Goal: Navigation & Orientation: Find specific page/section

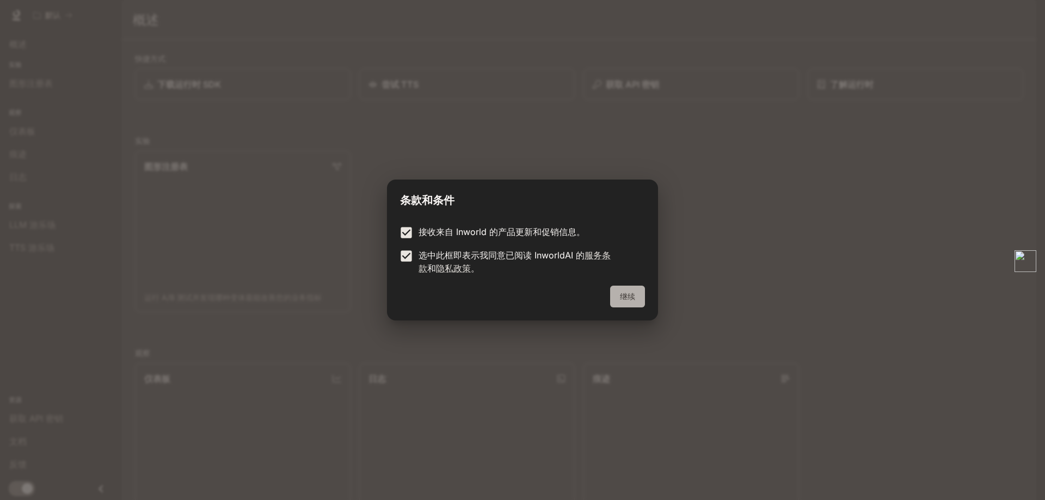
click at [635, 298] on font "继续" at bounding box center [627, 296] width 15 height 9
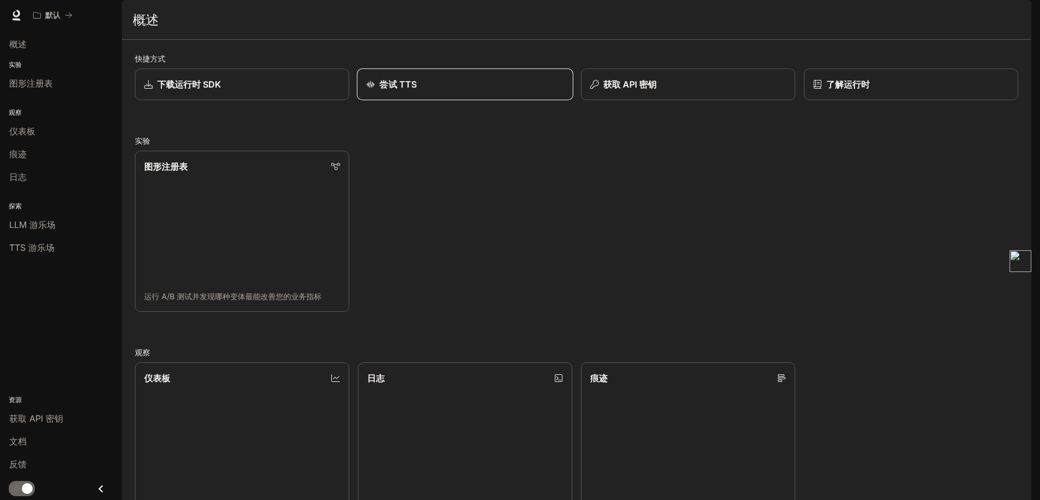
click at [483, 91] on div "尝试 TTS" at bounding box center [465, 84] width 198 height 13
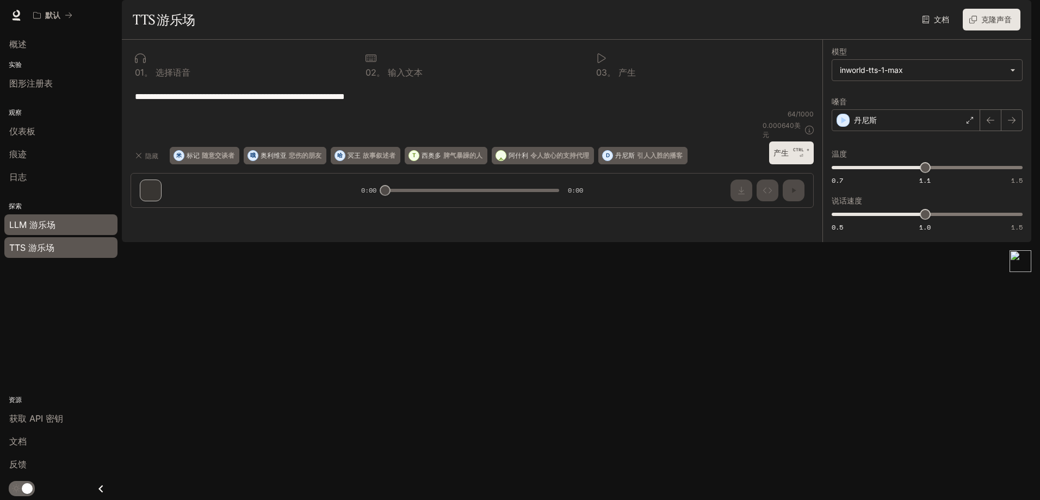
click at [84, 224] on div "LLM 游乐场" at bounding box center [60, 224] width 103 height 13
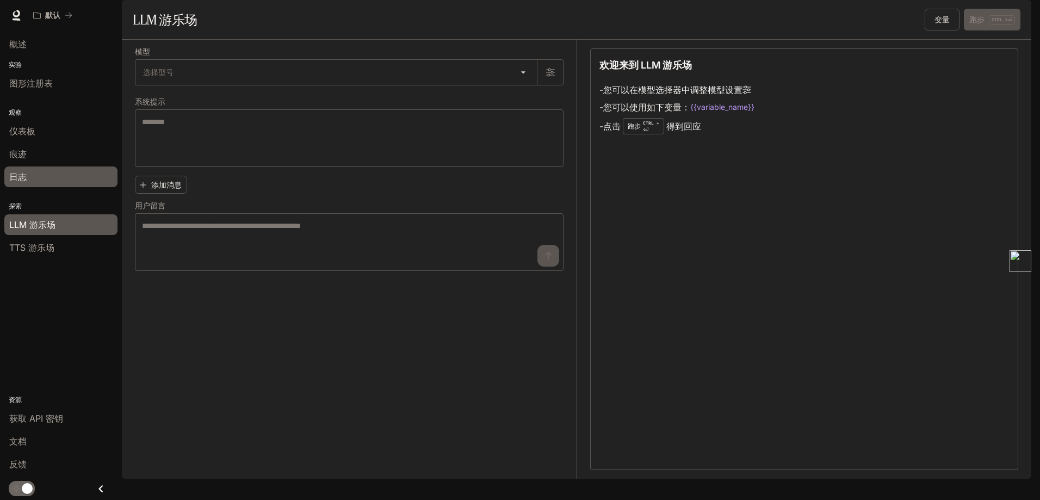
click at [47, 171] on div "日志" at bounding box center [60, 176] width 103 height 13
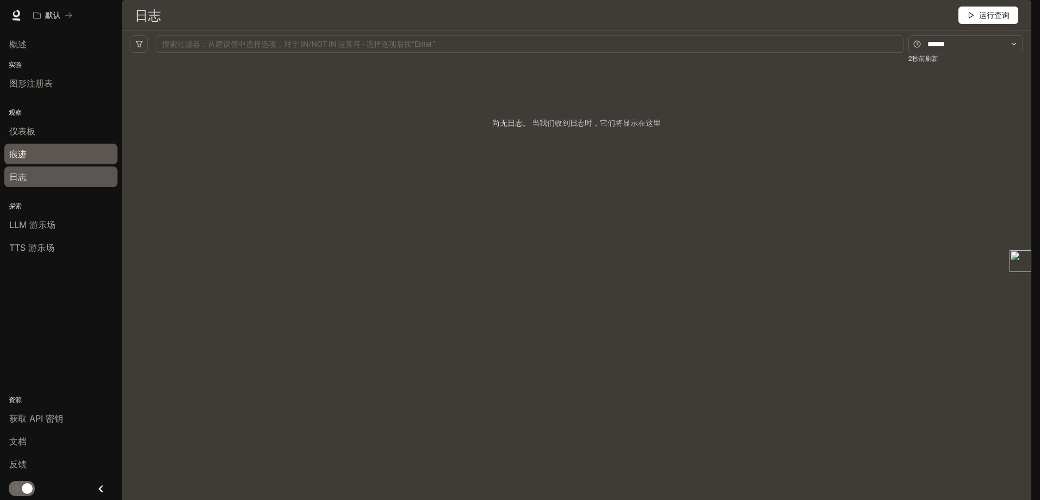
click at [52, 153] on div "痕迹" at bounding box center [60, 153] width 103 height 13
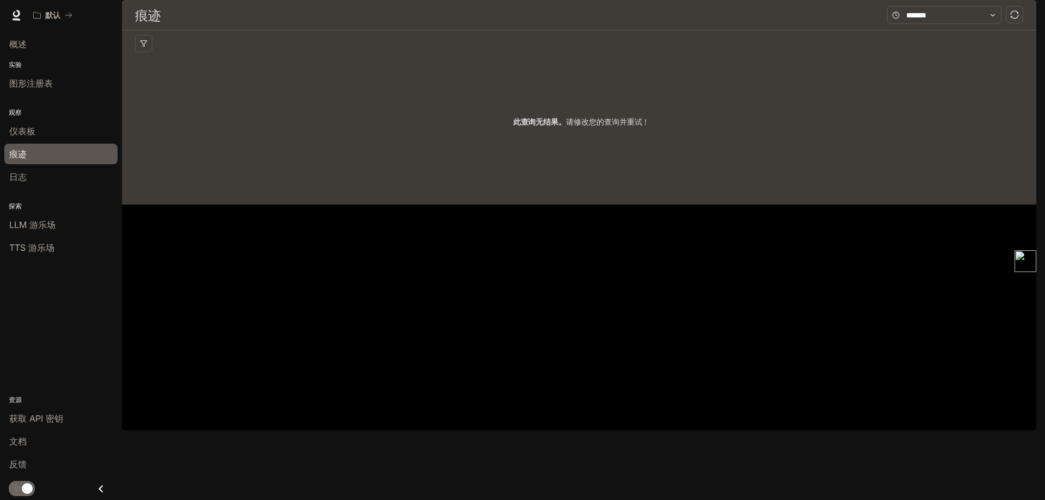
drag, startPoint x: 60, startPoint y: 144, endPoint x: 69, endPoint y: 126, distance: 20.2
click at [69, 126] on div "仪表板" at bounding box center [60, 131] width 103 height 13
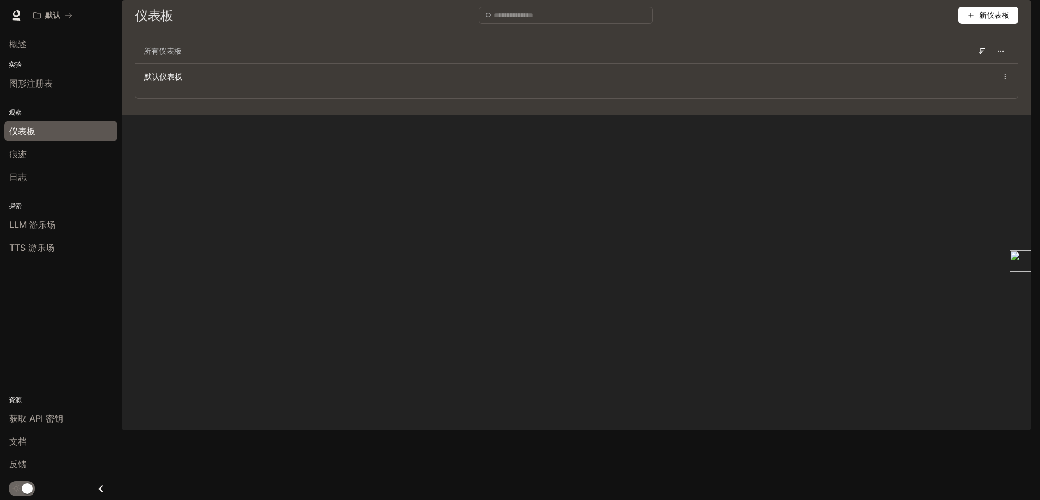
click at [40, 69] on p "实验" at bounding box center [61, 65] width 122 height 10
click at [34, 81] on font "图形注册表" at bounding box center [31, 83] width 44 height 11
